Goal: Information Seeking & Learning: Learn about a topic

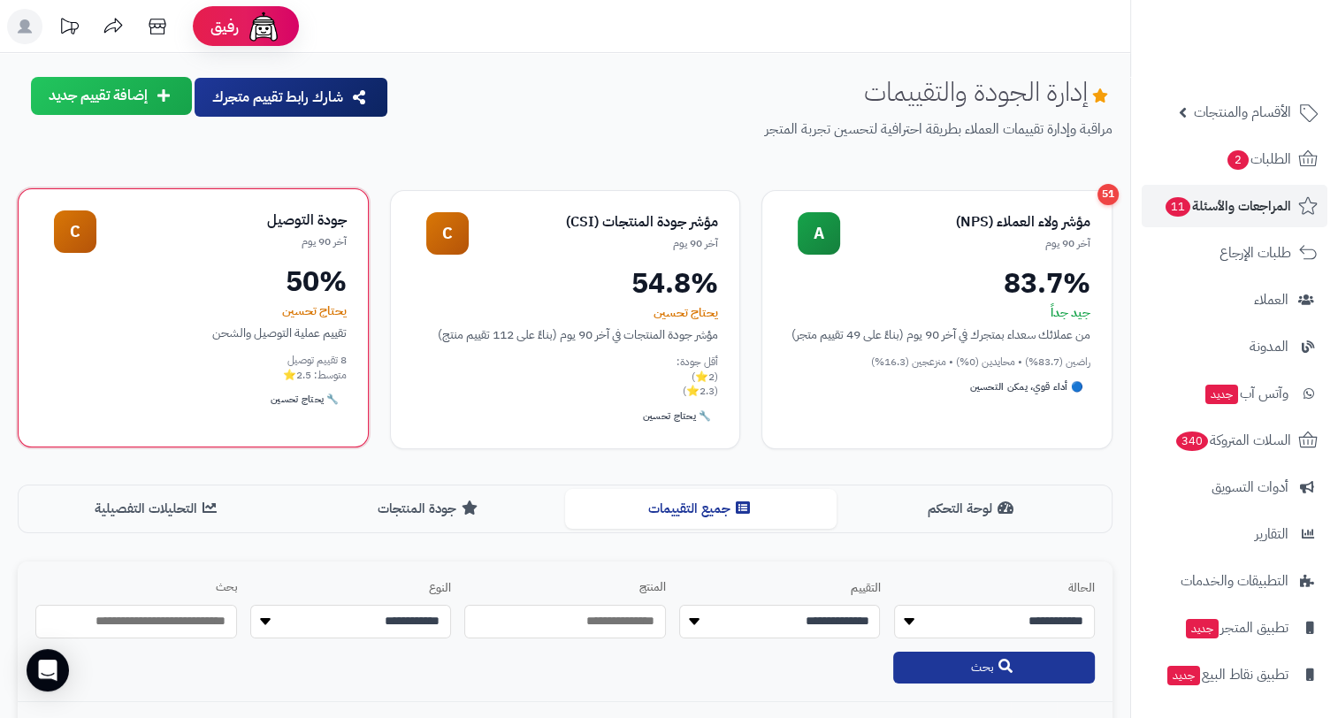
click at [325, 272] on div "50%" at bounding box center [193, 281] width 307 height 28
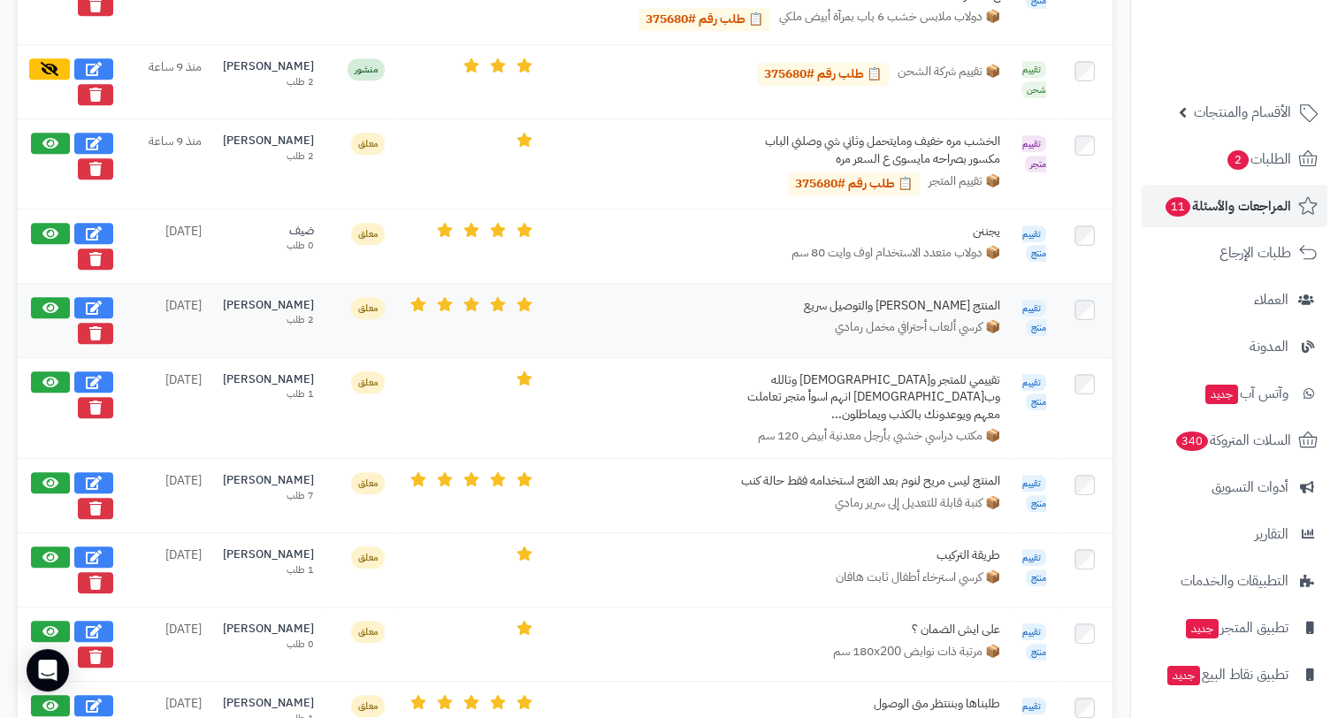
scroll to position [619, 0]
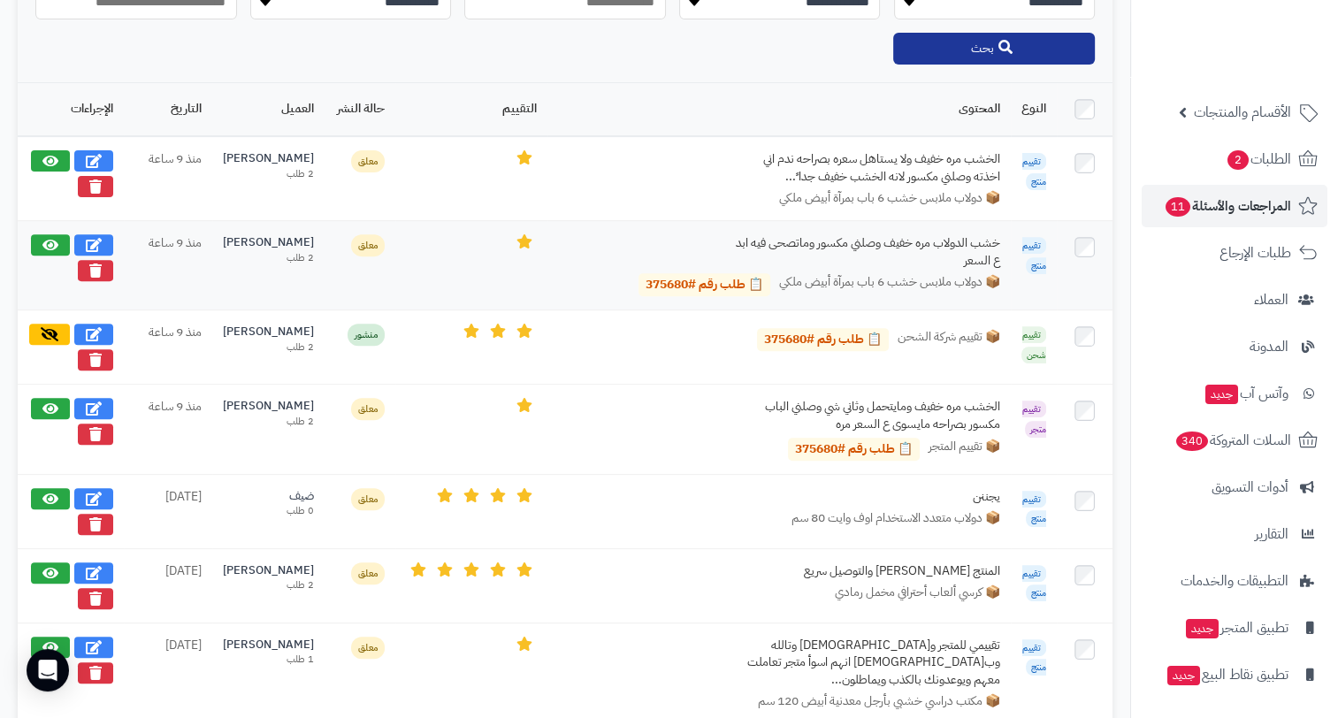
click at [887, 244] on div "خشب الدولاب مره خفيف وصلني مكسور وماتصحى فيه ابد ع السعر" at bounding box center [867, 251] width 265 height 34
drag, startPoint x: 887, startPoint y: 244, endPoint x: 981, endPoint y: 259, distance: 95.8
click at [981, 259] on div "خشب الدولاب مره خفيف وصلني مكسور وماتصحى فيه ابد ع السعر" at bounding box center [867, 251] width 265 height 34
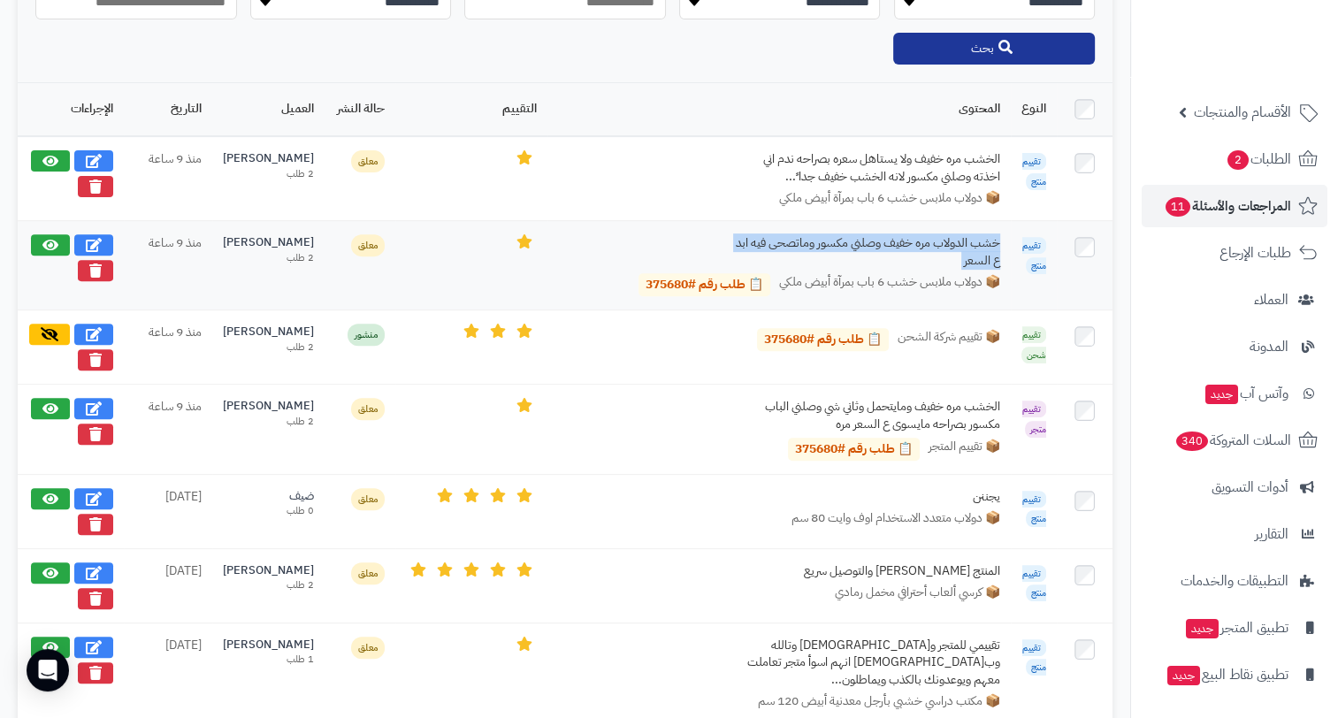
click at [981, 259] on div "خشب الدولاب مره خفيف وصلني مكسور وماتصحى فيه ابد ع السعر" at bounding box center [867, 251] width 265 height 34
drag, startPoint x: 951, startPoint y: 263, endPoint x: 1005, endPoint y: 247, distance: 56.5
click at [1005, 247] on td "خشب الدولاب مره خفيف وصلني مكسور وماتصحى فيه ابد ع السعر 📦 دولاب ملابس خشب 6 با…" at bounding box center [778, 265] width 463 height 89
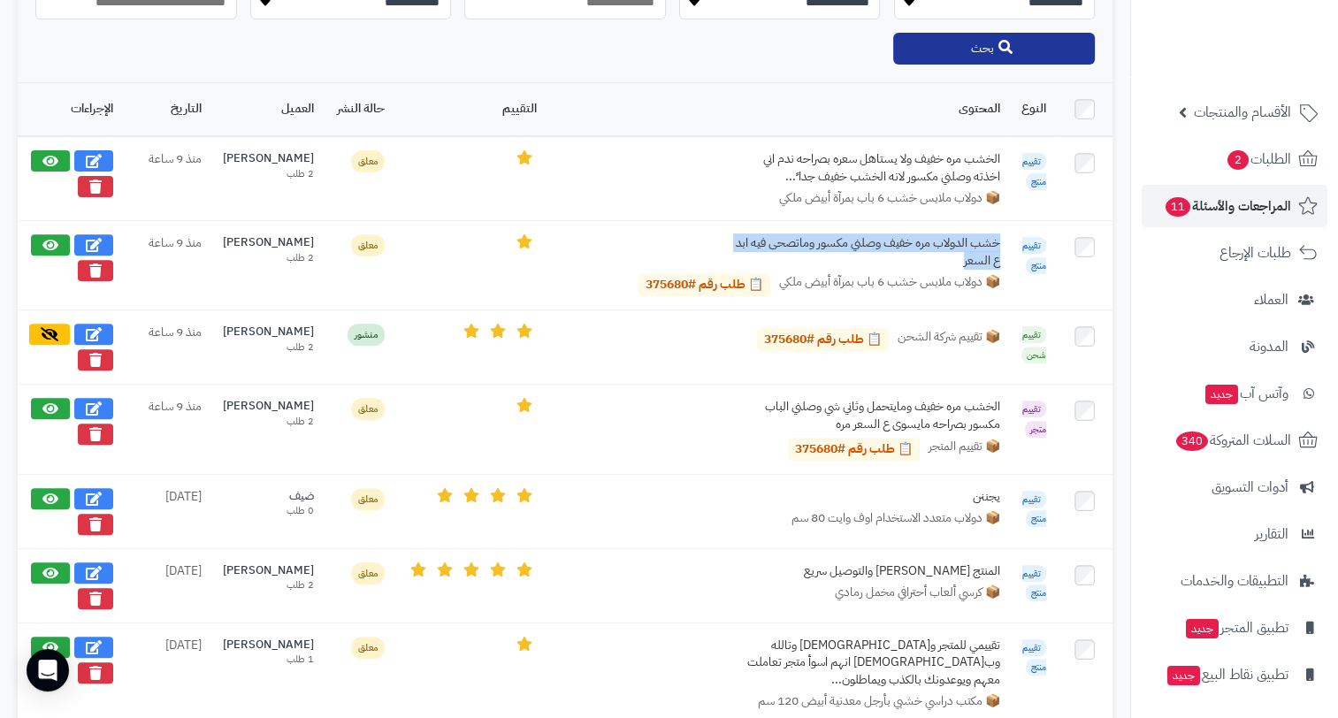
drag, startPoint x: 1005, startPoint y: 247, endPoint x: 838, endPoint y: 105, distance: 219.0
click at [845, 104] on th "المحتوى" at bounding box center [778, 109] width 463 height 53
